Goal: Information Seeking & Learning: Learn about a topic

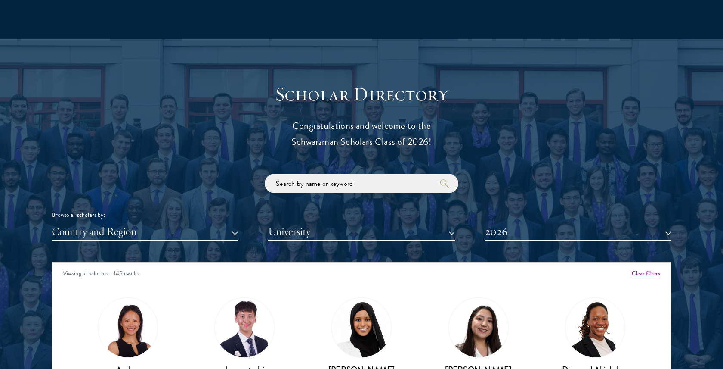
scroll to position [955, 0]
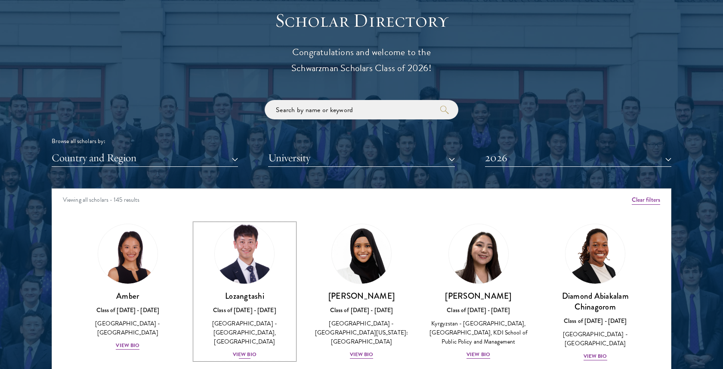
click at [250, 253] on img at bounding box center [244, 253] width 65 height 65
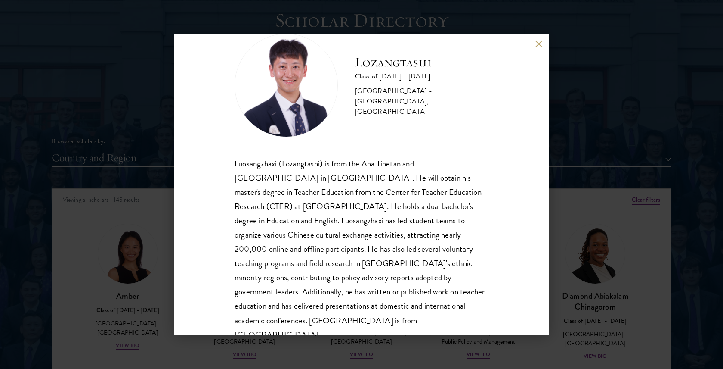
scroll to position [29, 0]
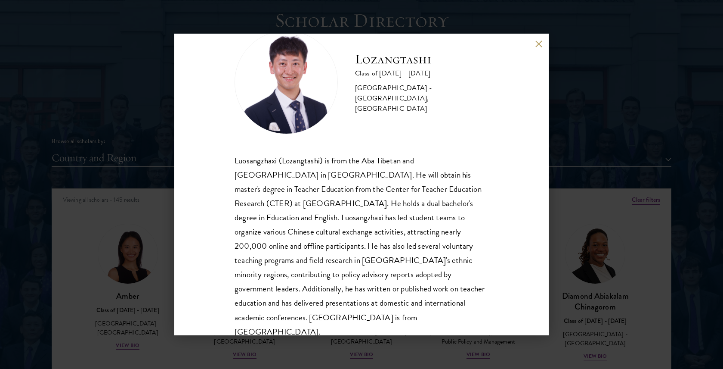
click at [296, 202] on div "Luosangzhaxi (Lozangtashi) is from the Aba Tibetan and [GEOGRAPHIC_DATA] in [GE…" at bounding box center [362, 245] width 254 height 185
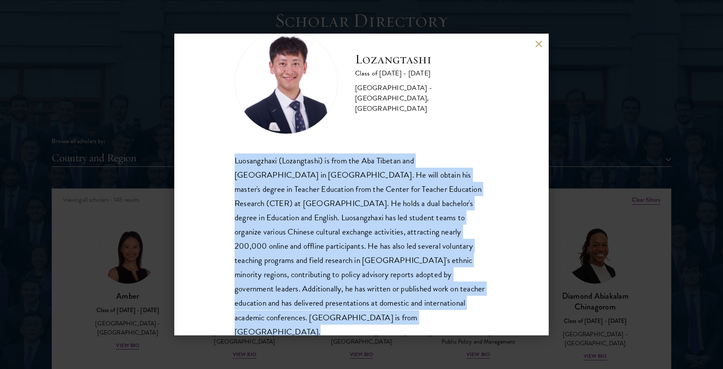
click at [296, 202] on div "Luosangzhaxi (Lozangtashi) is from the Aba Tibetan and [GEOGRAPHIC_DATA] in [GE…" at bounding box center [362, 245] width 254 height 185
copy body "Luosangzhaxi (Lozangtashi) is from the Aba Tibetan and [GEOGRAPHIC_DATA] in [GE…"
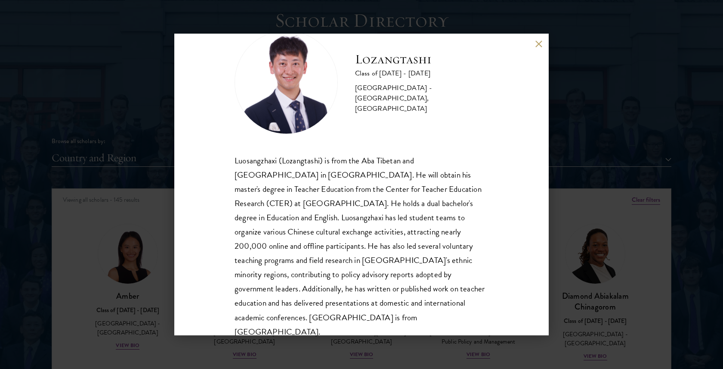
click at [112, 195] on div "Lozangtashi Class of [DATE] - [DATE] [GEOGRAPHIC_DATA] - [GEOGRAPHIC_DATA], [GE…" at bounding box center [361, 184] width 723 height 369
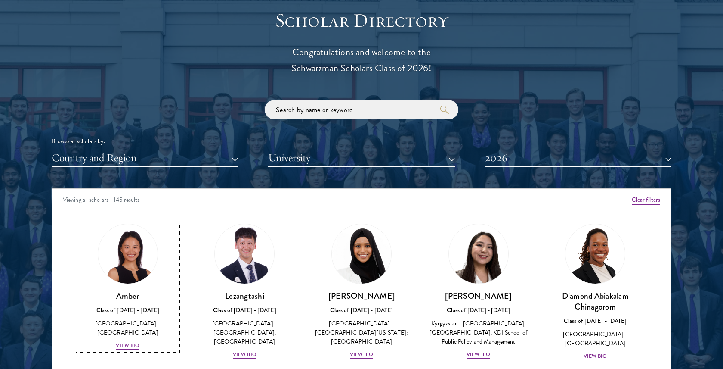
click at [126, 280] on img at bounding box center [127, 253] width 59 height 59
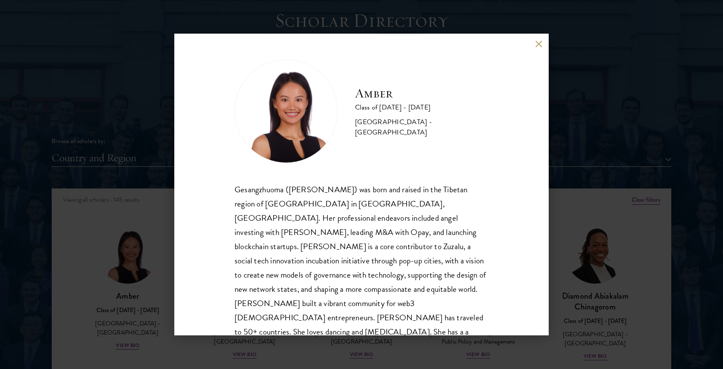
click at [288, 239] on div "Gesangzhuoma ([PERSON_NAME]) was born and raised in the Tibetan region of [GEOG…" at bounding box center [362, 274] width 254 height 185
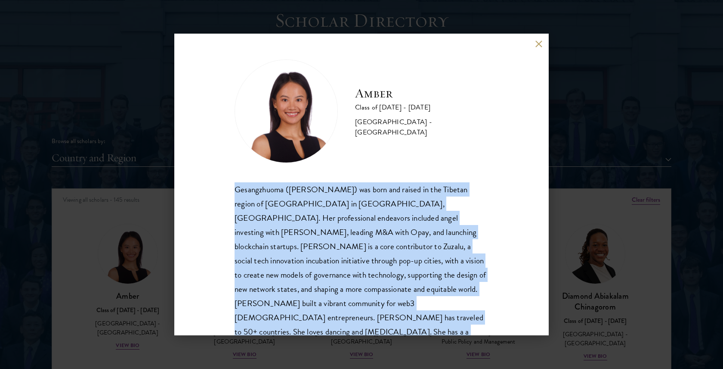
click at [288, 239] on div "Gesangzhuoma ([PERSON_NAME]) was born and raised in the Tibetan region of [GEOG…" at bounding box center [362, 274] width 254 height 185
click at [328, 207] on div "Gesangzhuoma ([PERSON_NAME]) was born and raised in the Tibetan region of [GEOG…" at bounding box center [362, 274] width 254 height 185
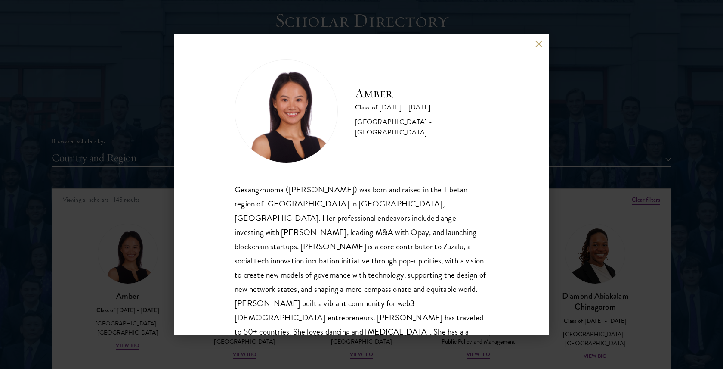
click at [328, 207] on div "Gesangzhuoma ([PERSON_NAME]) was born and raised in the Tibetan region of [GEOG…" at bounding box center [362, 274] width 254 height 185
click at [602, 154] on div "Amber Class of [DATE] - [DATE] [GEOGRAPHIC_DATA] - [GEOGRAPHIC_DATA] Gesangzhuo…" at bounding box center [361, 184] width 723 height 369
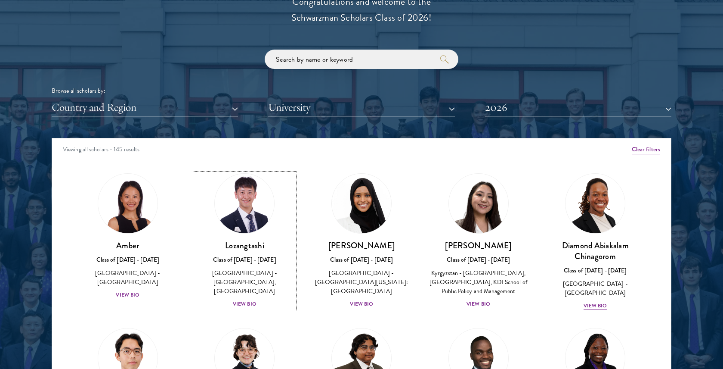
scroll to position [59, 0]
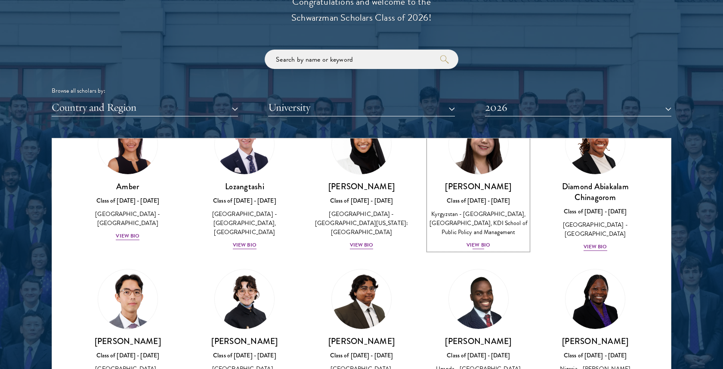
click at [472, 183] on h3 "[PERSON_NAME]" at bounding box center [479, 186] width 100 height 11
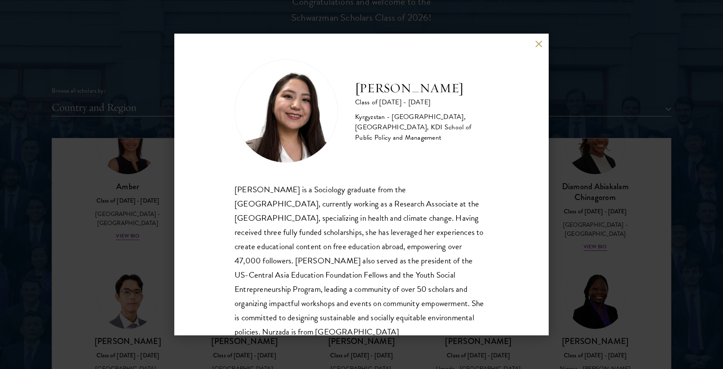
click at [373, 226] on div "[PERSON_NAME] is a Sociology graduate from the [GEOGRAPHIC_DATA], currently wor…" at bounding box center [362, 260] width 254 height 157
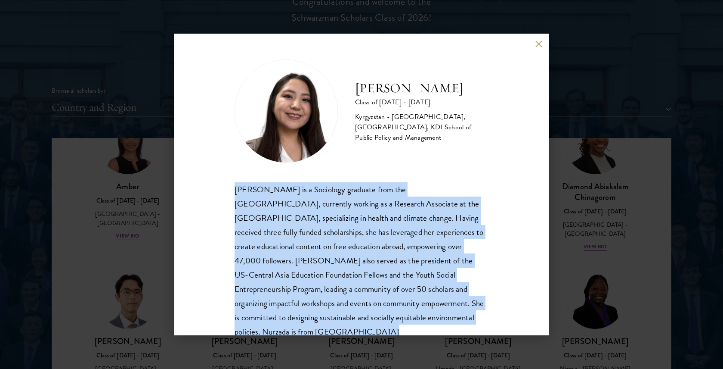
click at [373, 226] on div "[PERSON_NAME] is a Sociology graduate from the [GEOGRAPHIC_DATA], currently wor…" at bounding box center [362, 260] width 254 height 157
copy body "[PERSON_NAME] is a Sociology graduate from the [GEOGRAPHIC_DATA], currently wor…"
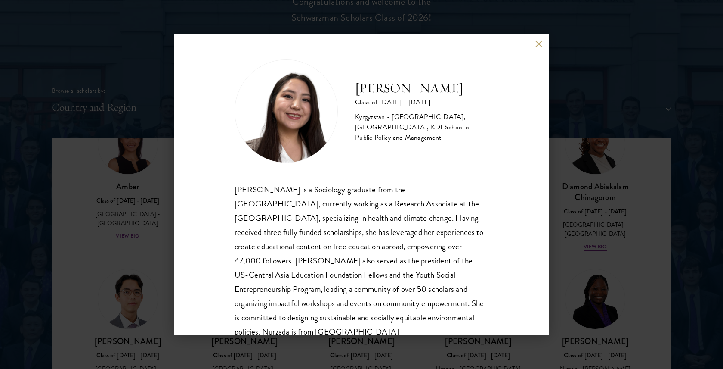
click at [593, 163] on div "Nurzada Abdivalieva Class of [DATE] - [DATE] [GEOGRAPHIC_DATA] - [GEOGRAPHIC_DA…" at bounding box center [361, 184] width 723 height 369
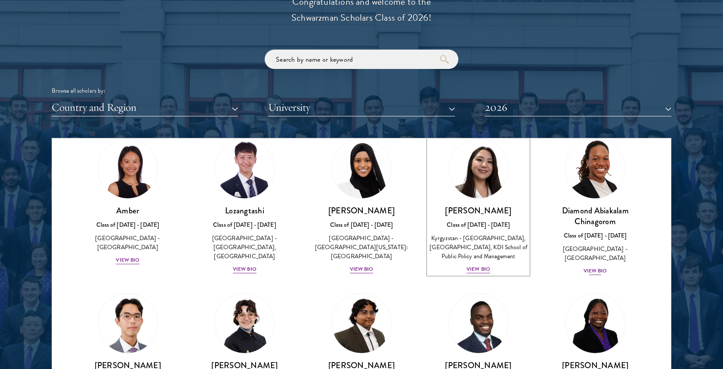
scroll to position [124, 0]
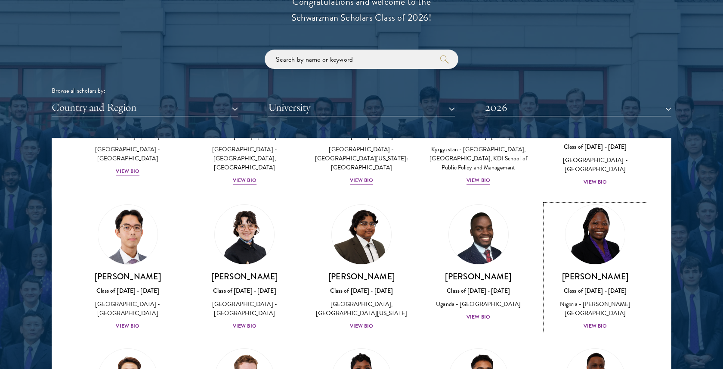
click at [592, 273] on link "[PERSON_NAME] Class of [DATE] - [DATE] [GEOGRAPHIC_DATA] - [PERSON_NAME][GEOGRA…" at bounding box center [596, 267] width 100 height 127
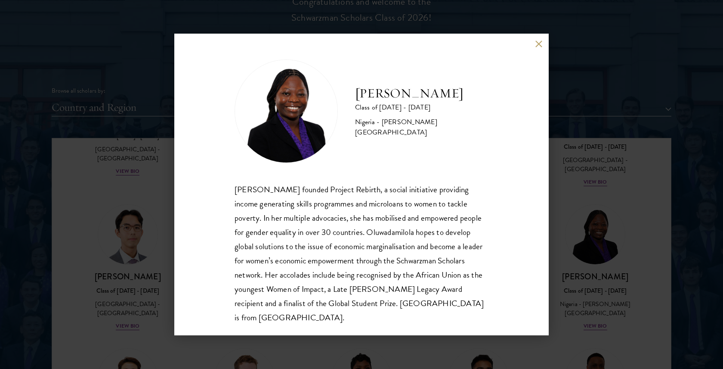
click at [557, 250] on div "[PERSON_NAME] Class of [DATE] - [DATE] [GEOGRAPHIC_DATA] - [PERSON_NAME][GEOGRA…" at bounding box center [361, 184] width 723 height 369
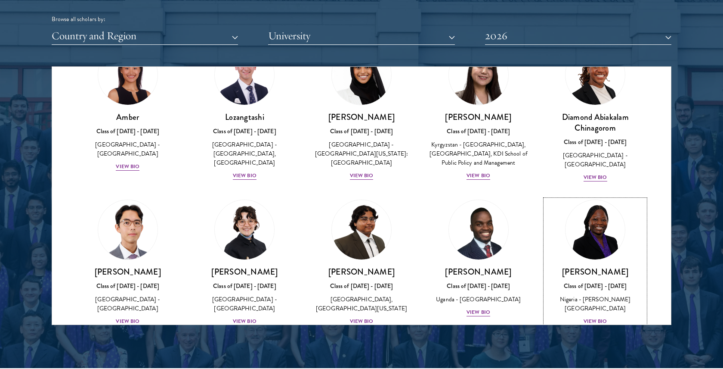
scroll to position [1106, 0]
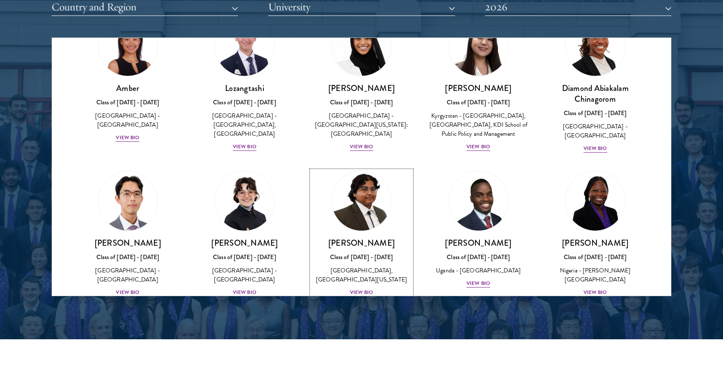
click at [379, 216] on img at bounding box center [361, 200] width 65 height 65
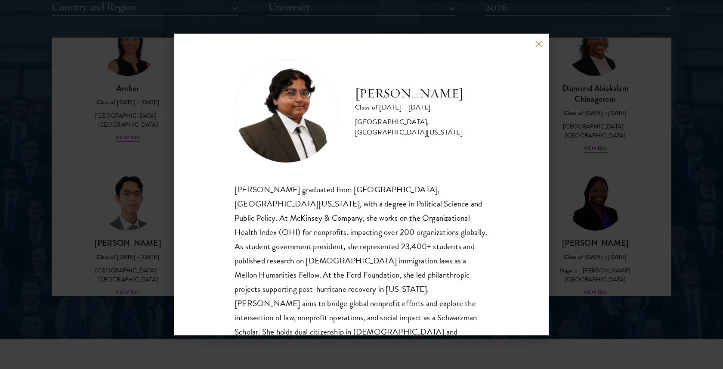
scroll to position [5, 0]
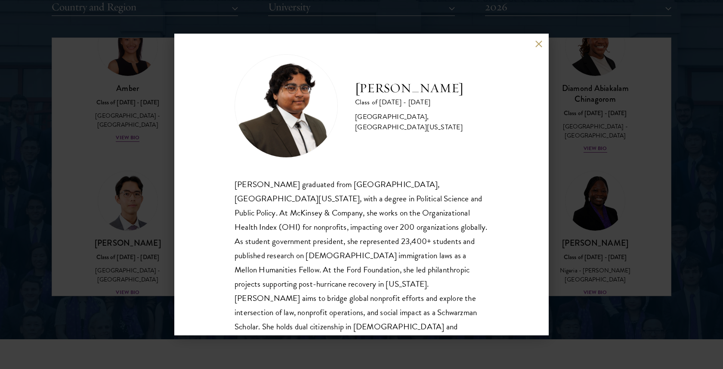
click at [517, 202] on div "[PERSON_NAME] Class of [DATE] - [DATE] [GEOGRAPHIC_DATA] - [GEOGRAPHIC_DATA], […" at bounding box center [361, 184] width 375 height 301
click at [120, 195] on div "[PERSON_NAME] Class of [DATE] - [DATE] [GEOGRAPHIC_DATA] - [GEOGRAPHIC_DATA], […" at bounding box center [361, 184] width 723 height 369
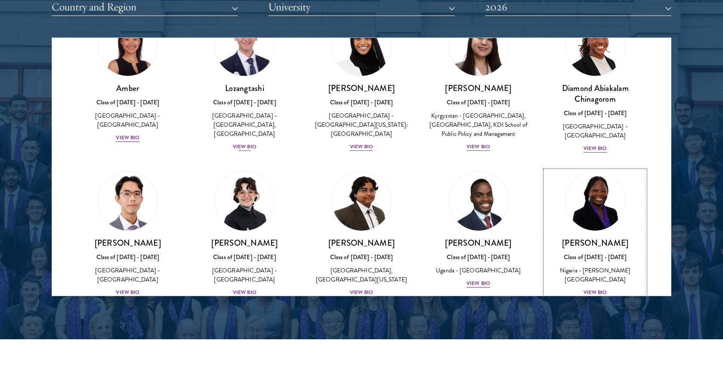
scroll to position [66, 0]
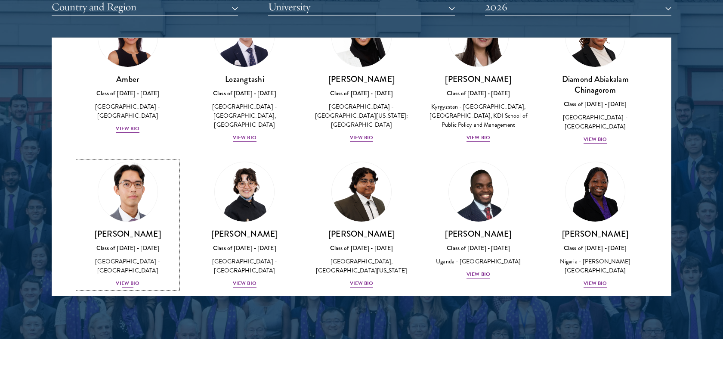
click at [114, 215] on img at bounding box center [127, 191] width 65 height 65
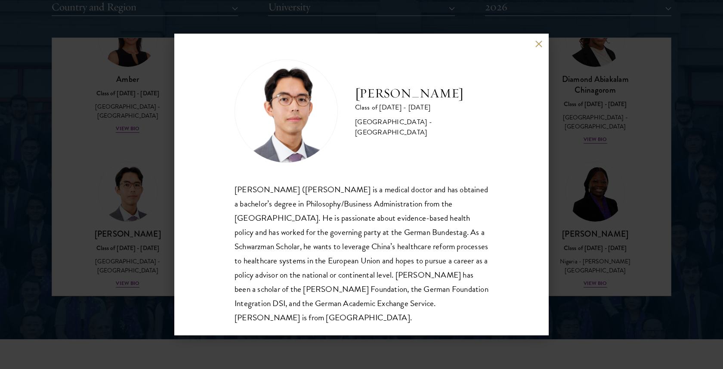
click at [561, 138] on div "[PERSON_NAME] Class of [DATE] - [DATE] [GEOGRAPHIC_DATA] - [GEOGRAPHIC_DATA] [P…" at bounding box center [361, 184] width 723 height 369
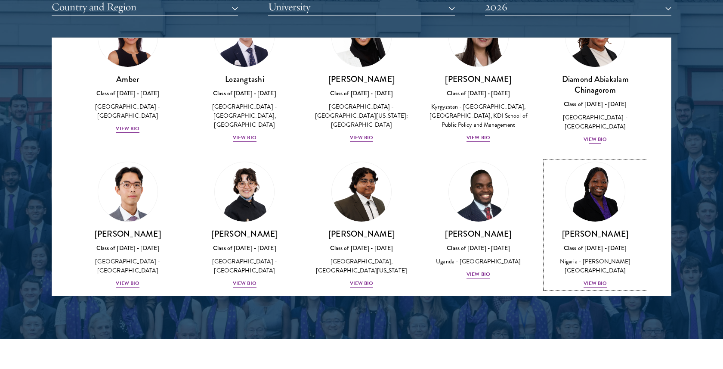
scroll to position [0, 0]
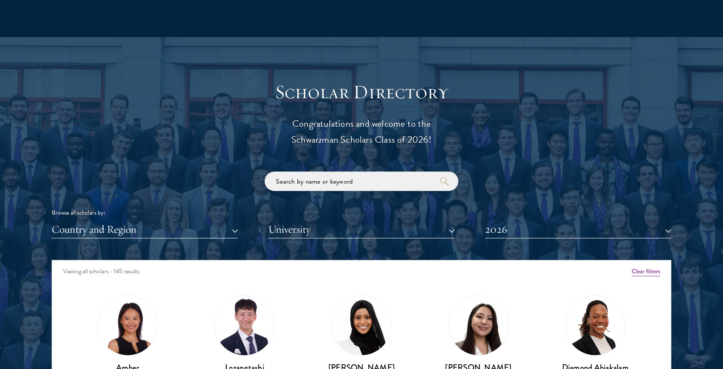
scroll to position [46, 0]
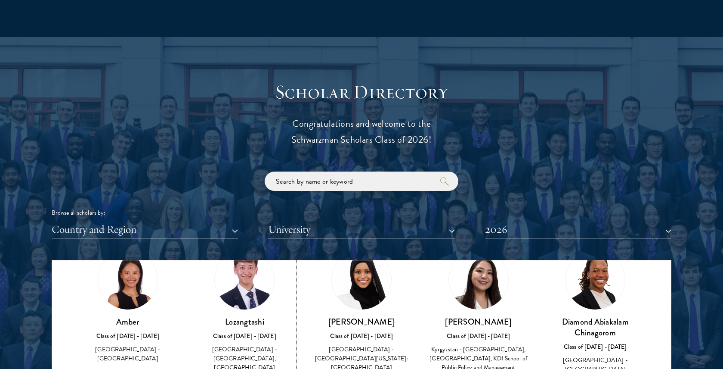
click at [233, 275] on img at bounding box center [244, 279] width 65 height 65
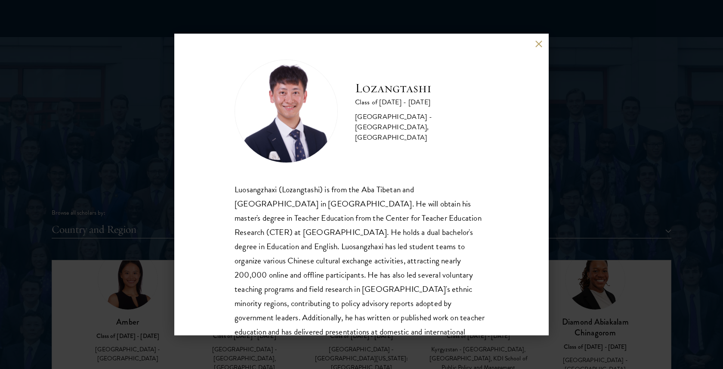
scroll to position [29, 0]
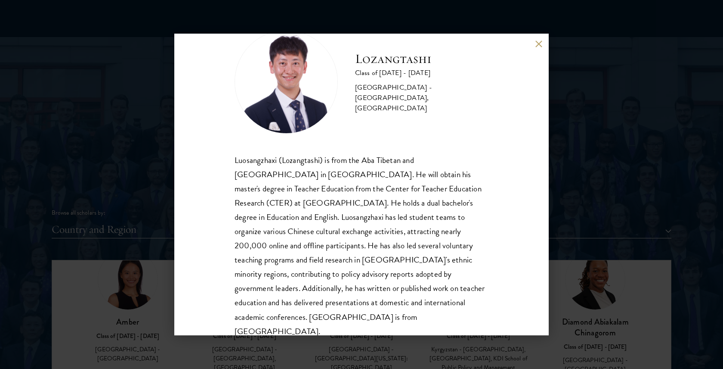
click at [539, 49] on div "Lozangtashi Class of 2025 - 2026 China - South-Central Minzu University, Beijin…" at bounding box center [361, 184] width 375 height 301
click at [539, 45] on button at bounding box center [538, 43] width 7 height 7
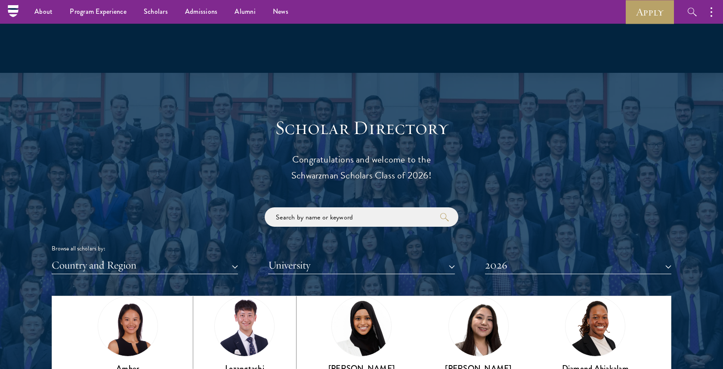
scroll to position [709, 0]
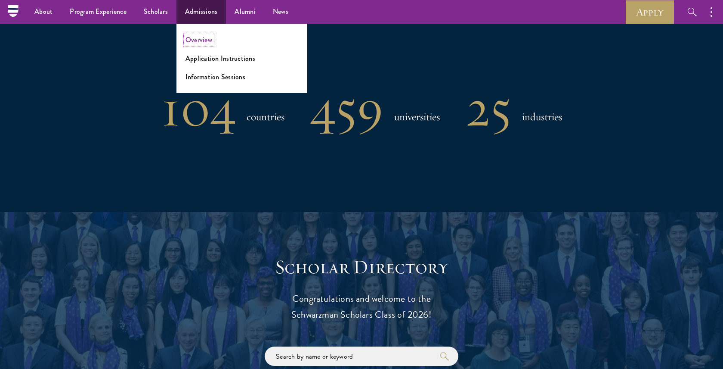
click at [201, 37] on link "Overview" at bounding box center [199, 40] width 27 height 10
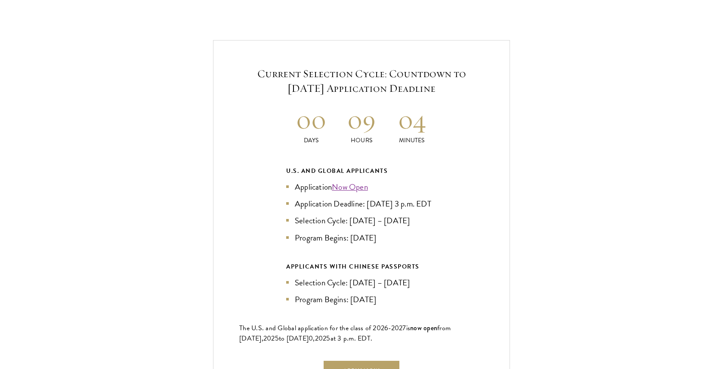
scroll to position [1878, 0]
